Goal: Information Seeking & Learning: Compare options

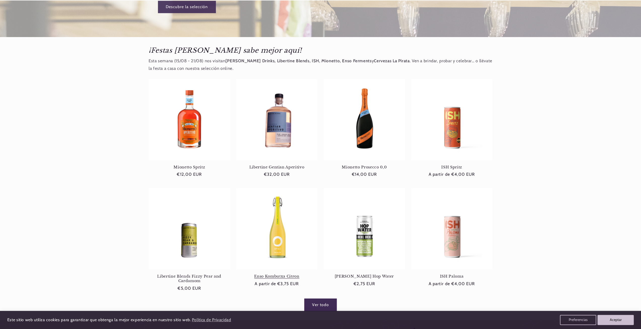
scroll to position [227, 0]
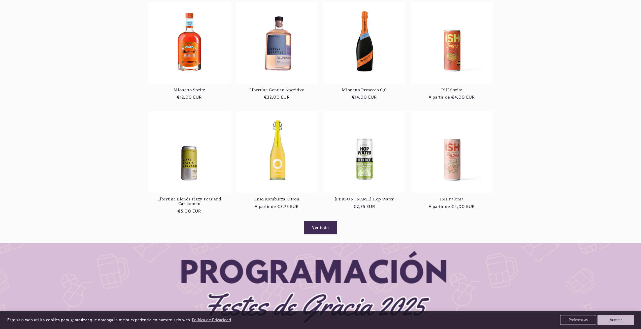
click at [320, 227] on link "Ver todo" at bounding box center [320, 227] width 32 height 12
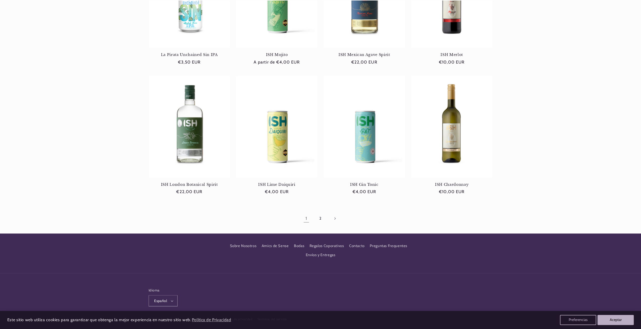
scroll to position [428, 0]
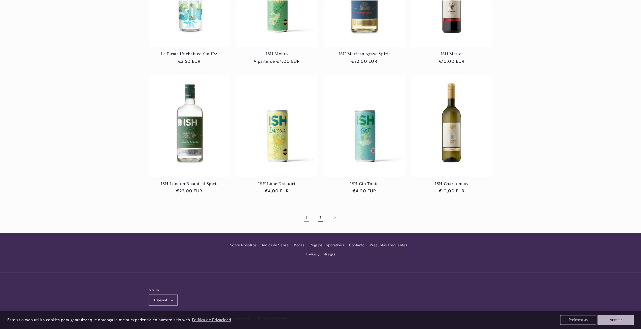
click at [316, 213] on link "2" at bounding box center [321, 218] width 12 height 12
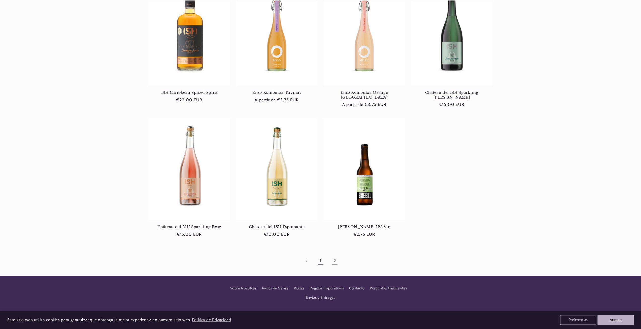
scroll to position [0, 336]
click at [315, 255] on link "1" at bounding box center [321, 261] width 12 height 12
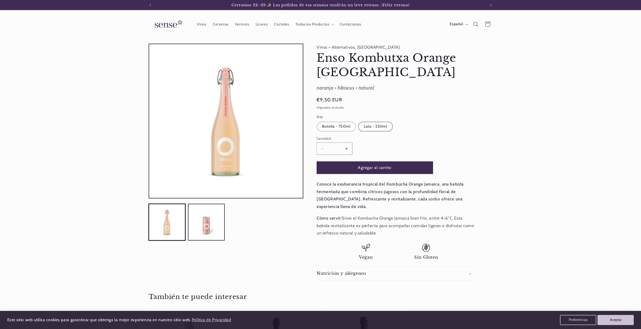
click at [365, 125] on label "Lata - 250ml Variante agotada o no disponible" at bounding box center [375, 127] width 35 height 10
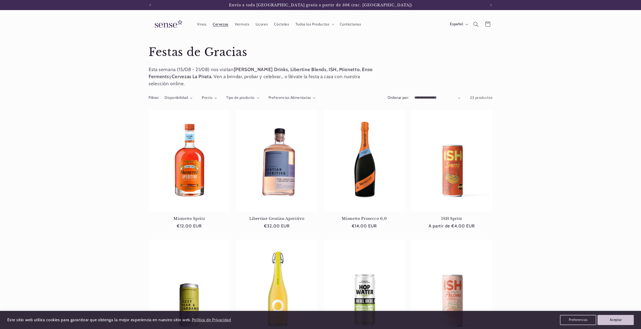
click at [225, 25] on span "Cervezas" at bounding box center [221, 24] width 16 height 5
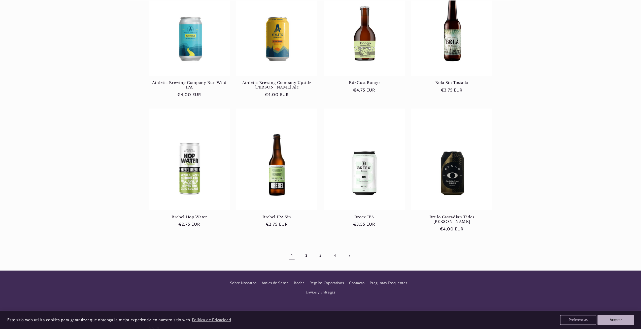
scroll to position [403, 0]
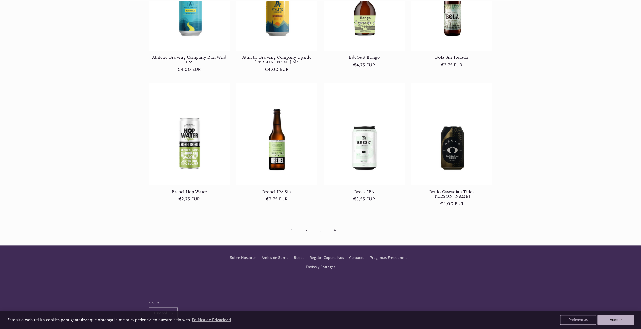
click at [306, 224] on link "2" at bounding box center [307, 230] width 12 height 12
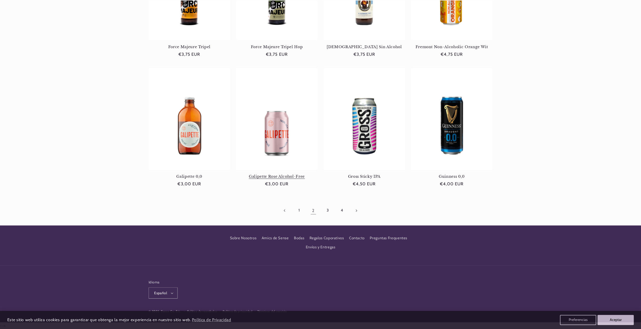
scroll to position [405, 0]
click at [329, 211] on link "3" at bounding box center [328, 210] width 12 height 12
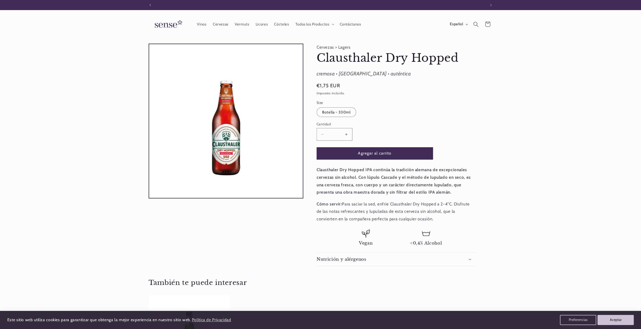
scroll to position [0, 336]
click at [485, 113] on div "Cervezas > Lagers Clausthaler Dry Hopped Clausthaler Dry Hopped cremosa • malte…" at bounding box center [397, 155] width 189 height 222
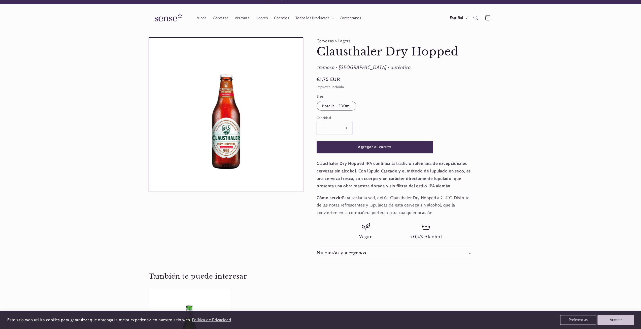
scroll to position [0, 0]
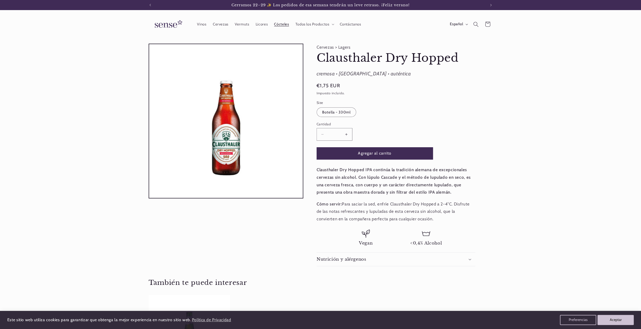
click at [284, 21] on link "Cócteles" at bounding box center [281, 24] width 21 height 11
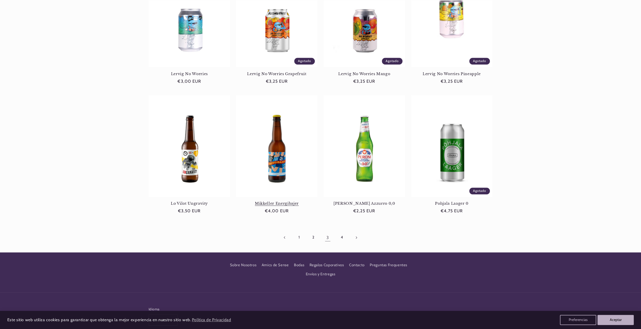
scroll to position [378, 0]
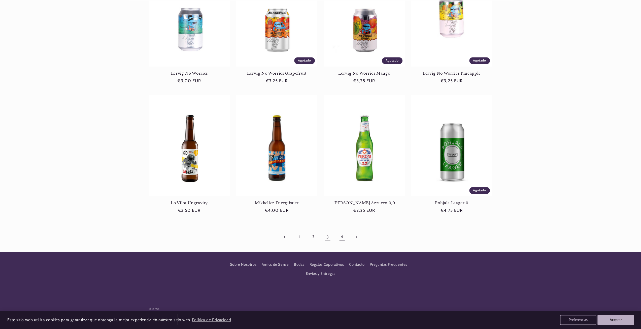
click at [345, 238] on link "4" at bounding box center [342, 237] width 12 height 12
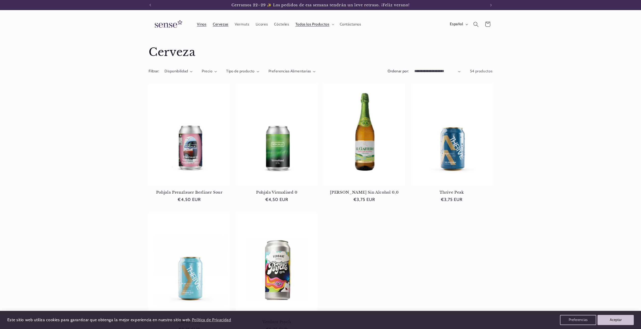
click at [202, 26] on link "Vinos" at bounding box center [202, 24] width 16 height 11
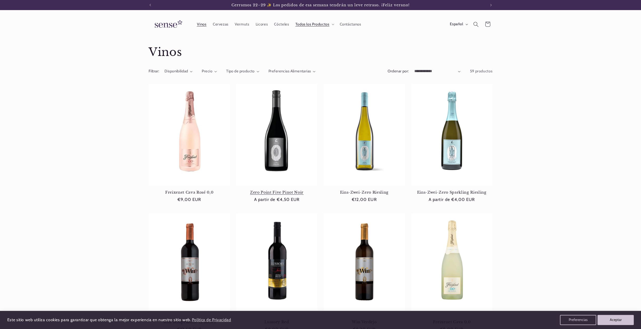
click at [294, 190] on link "Zero Point Five Pinot Noir" at bounding box center [276, 192] width 81 height 5
click at [423, 70] on select "**********" at bounding box center [437, 72] width 46 height 6
select select "**********"
click at [414, 69] on select "**********" at bounding box center [437, 72] width 46 height 6
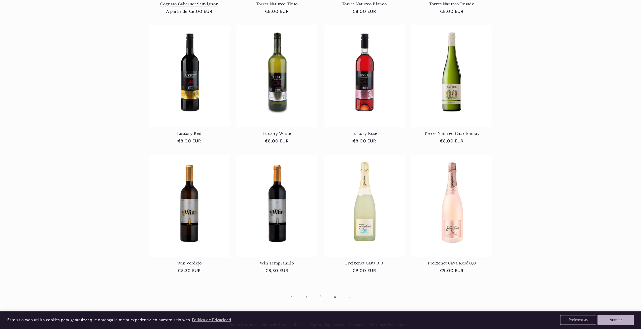
scroll to position [378, 0]
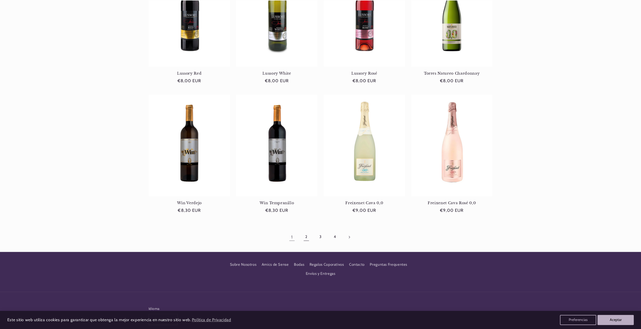
click at [304, 237] on link "2" at bounding box center [307, 237] width 12 height 12
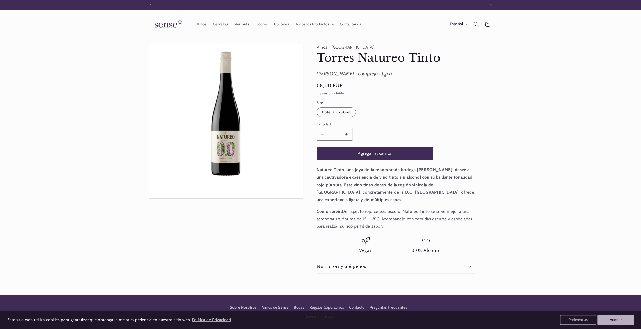
scroll to position [0, 336]
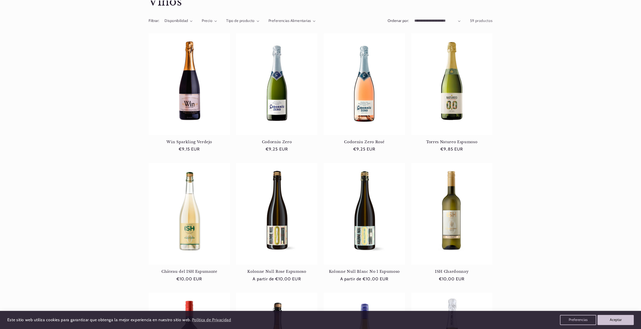
scroll to position [0, 336]
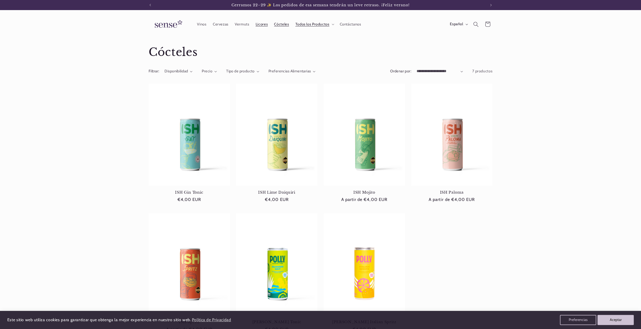
click at [264, 23] on span "Licores" at bounding box center [262, 24] width 12 height 5
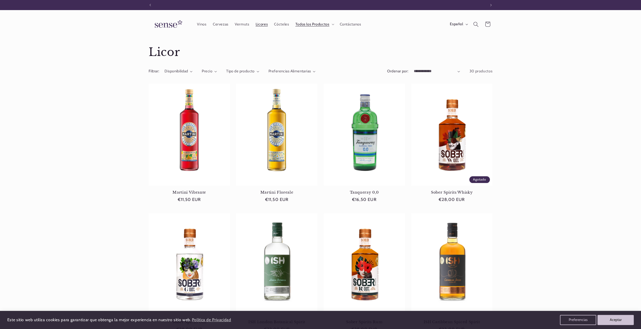
scroll to position [0, 336]
click at [443, 71] on select "**********" at bounding box center [437, 72] width 46 height 6
select select "**********"
click at [414, 69] on select "**********" at bounding box center [437, 72] width 46 height 6
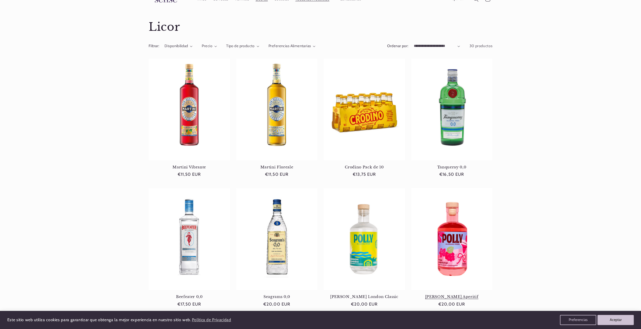
scroll to position [50, 0]
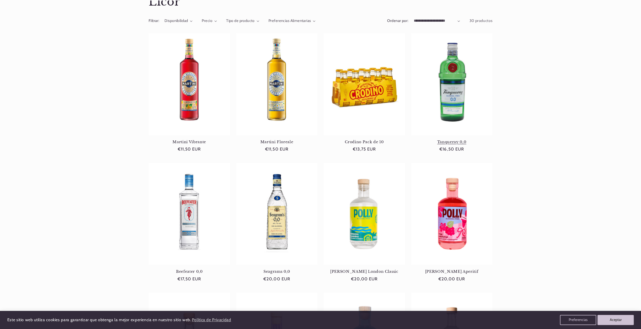
click at [447, 140] on link "Tanqueray 0,0" at bounding box center [451, 142] width 81 height 5
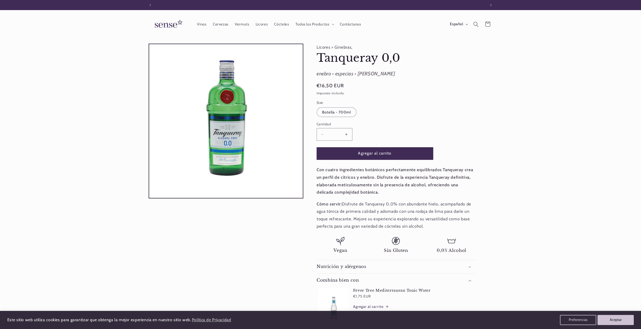
click at [177, 24] on img at bounding box center [168, 24] width 38 height 14
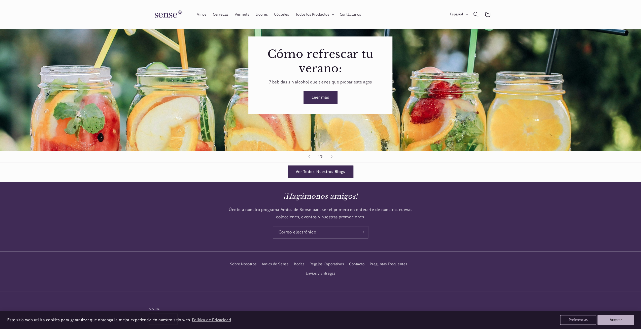
scroll to position [973, 0]
